Goal: Task Accomplishment & Management: Complete application form

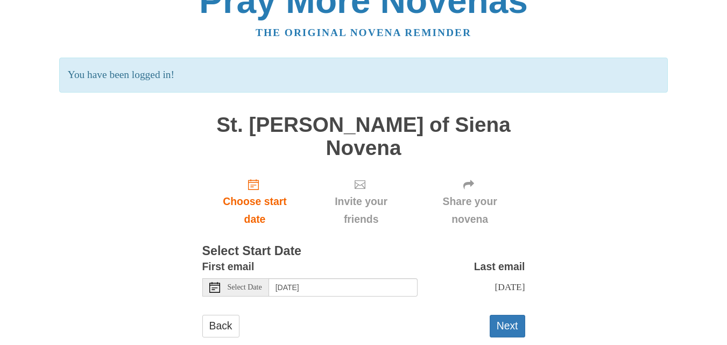
scroll to position [27, 0]
click at [509, 314] on button "Next" at bounding box center [508, 325] width 36 height 22
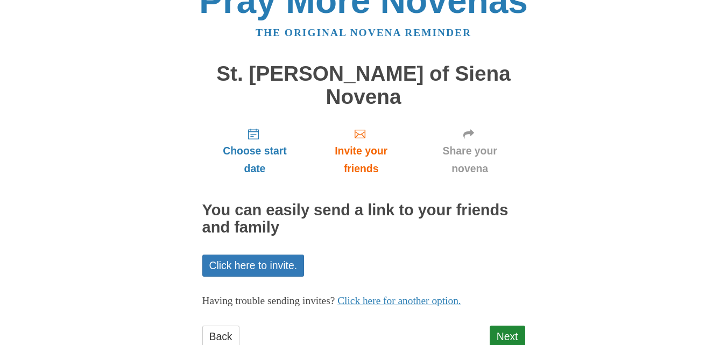
scroll to position [38, 0]
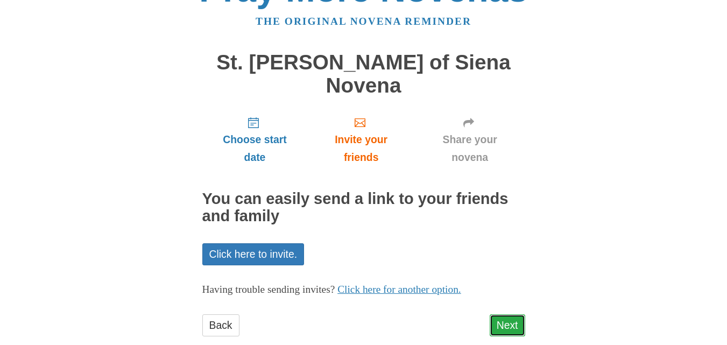
click at [508, 314] on link "Next" at bounding box center [508, 325] width 36 height 22
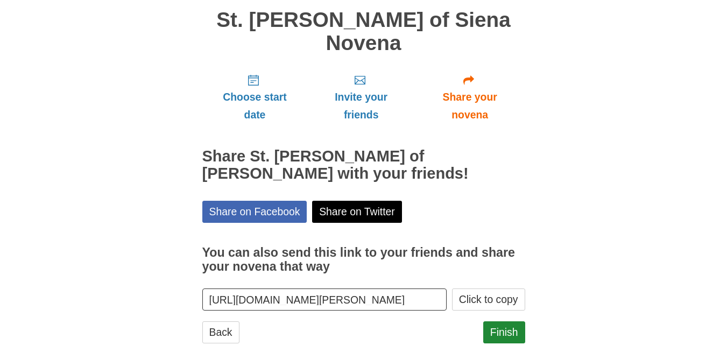
scroll to position [87, 0]
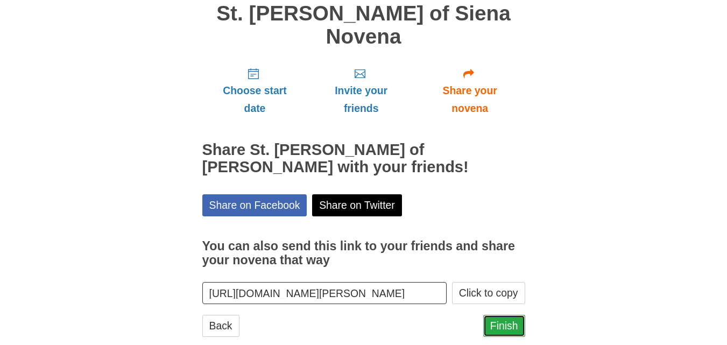
click at [509, 315] on link "Finish" at bounding box center [504, 326] width 42 height 22
